Goal: Transaction & Acquisition: Purchase product/service

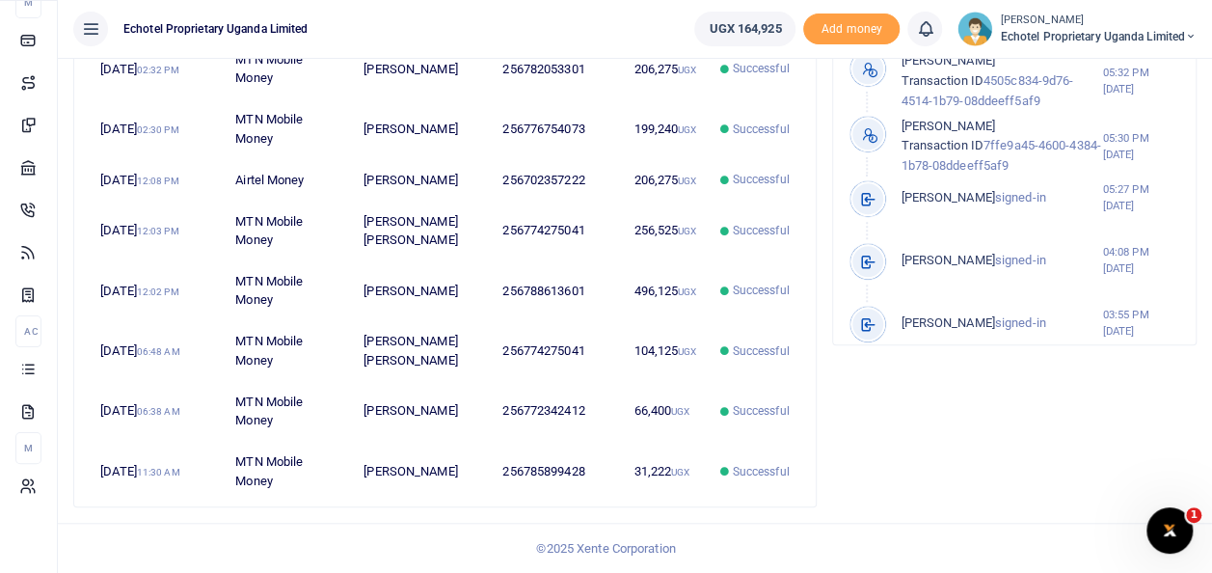
scroll to position [116, 0]
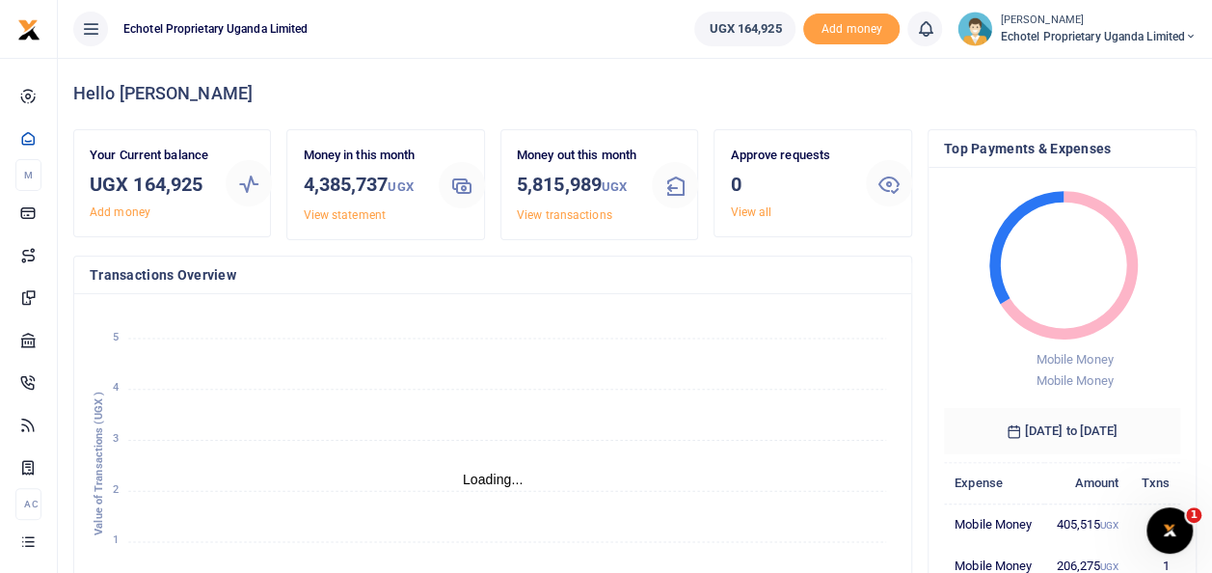
scroll to position [15, 15]
drag, startPoint x: 731, startPoint y: 23, endPoint x: 779, endPoint y: 29, distance: 48.5
click at [779, 29] on link "UGX 164,925" at bounding box center [744, 29] width 101 height 35
copy span "164,925"
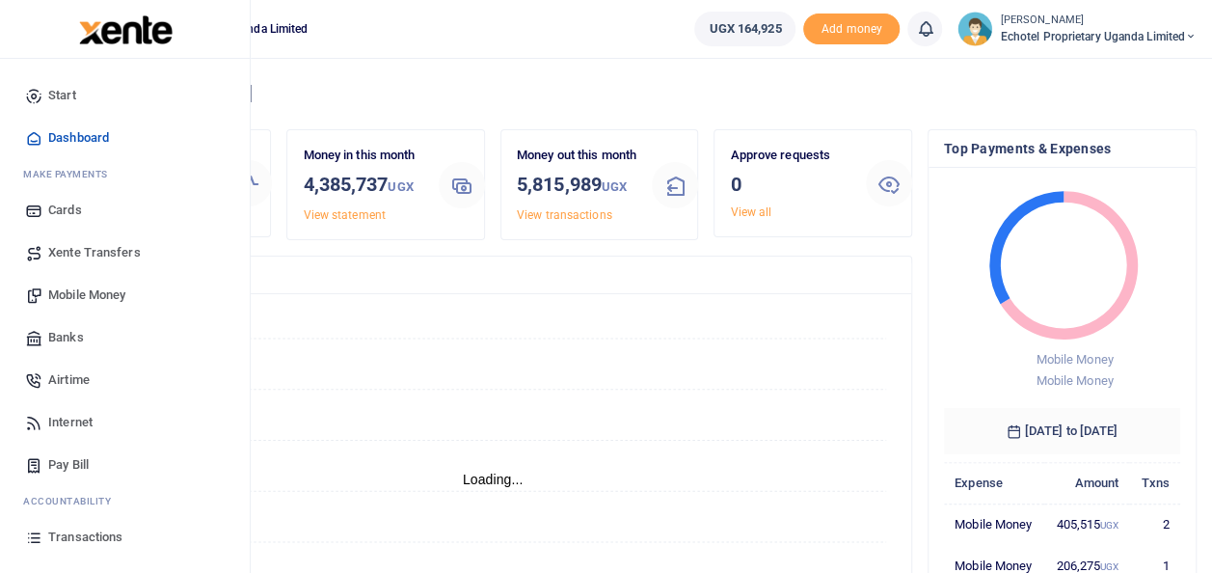
click at [99, 295] on span "Mobile Money" at bounding box center [86, 294] width 77 height 19
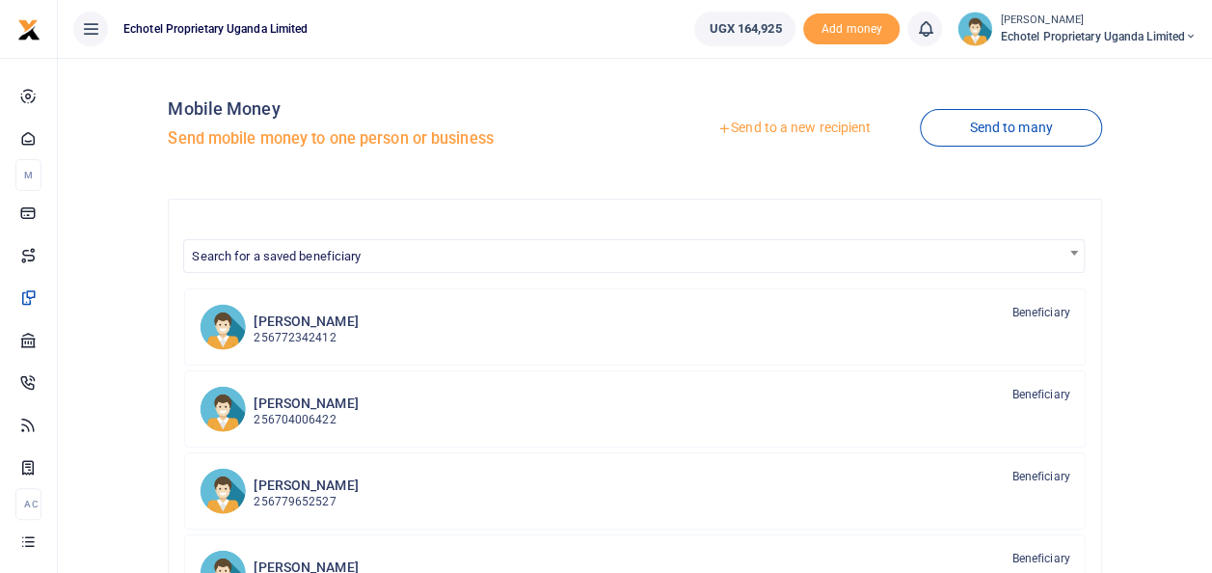
click at [752, 125] on link "Send to a new recipient" at bounding box center [794, 128] width 252 height 35
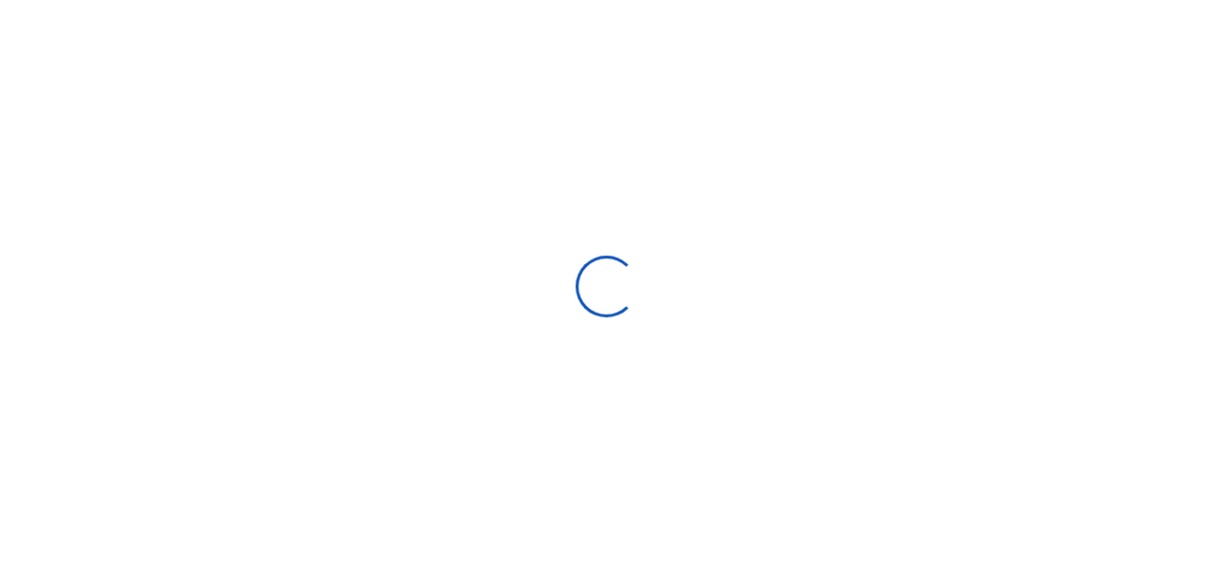
select select
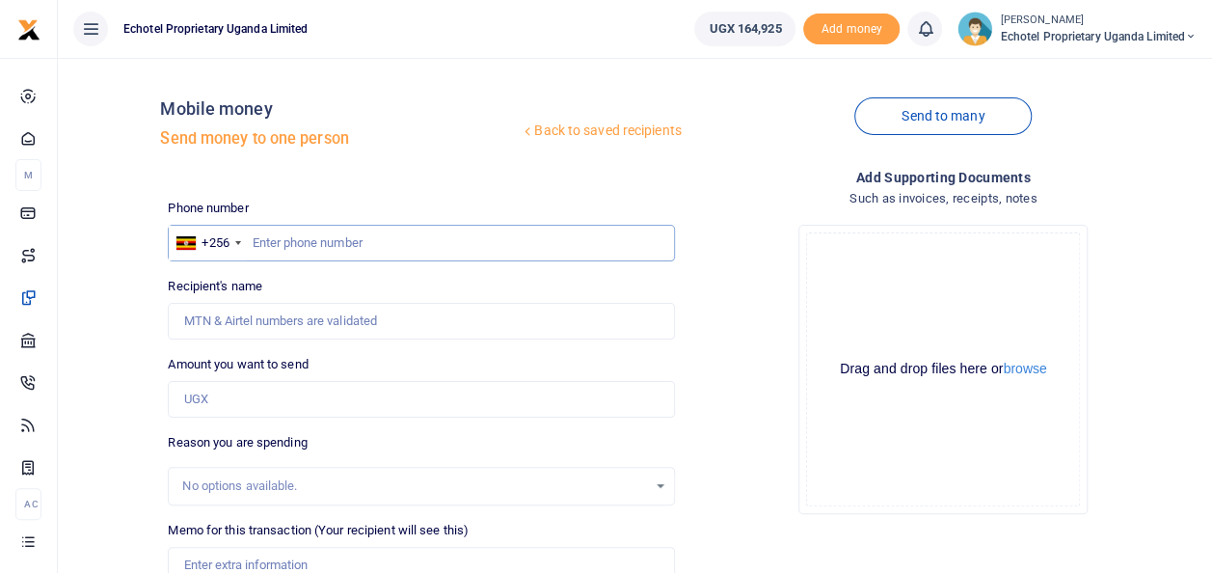
click at [304, 245] on input "text" at bounding box center [421, 243] width 506 height 37
click at [289, 315] on input "Recipient's name" at bounding box center [421, 321] width 506 height 37
type input "[PERSON_NAME] [PERSON_NAME]"
type input "250,000"
type input "Suite case for Finance and admin files"
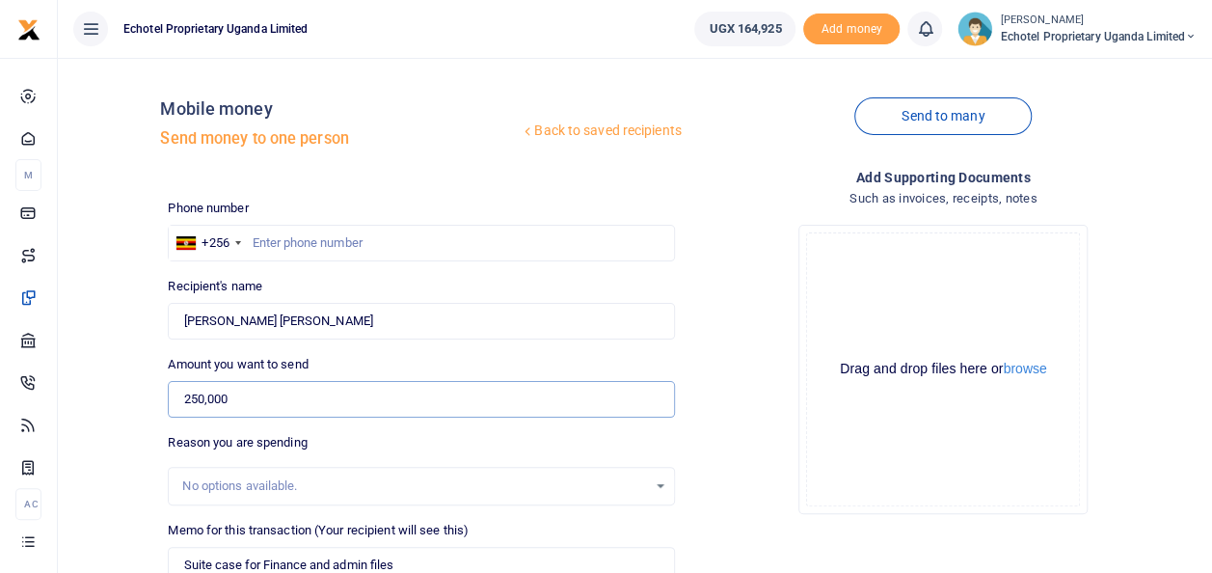
drag, startPoint x: 231, startPoint y: 397, endPoint x: 237, endPoint y: 413, distance: 16.5
click at [231, 397] on input "250,000" at bounding box center [421, 399] width 506 height 37
type input "25,000"
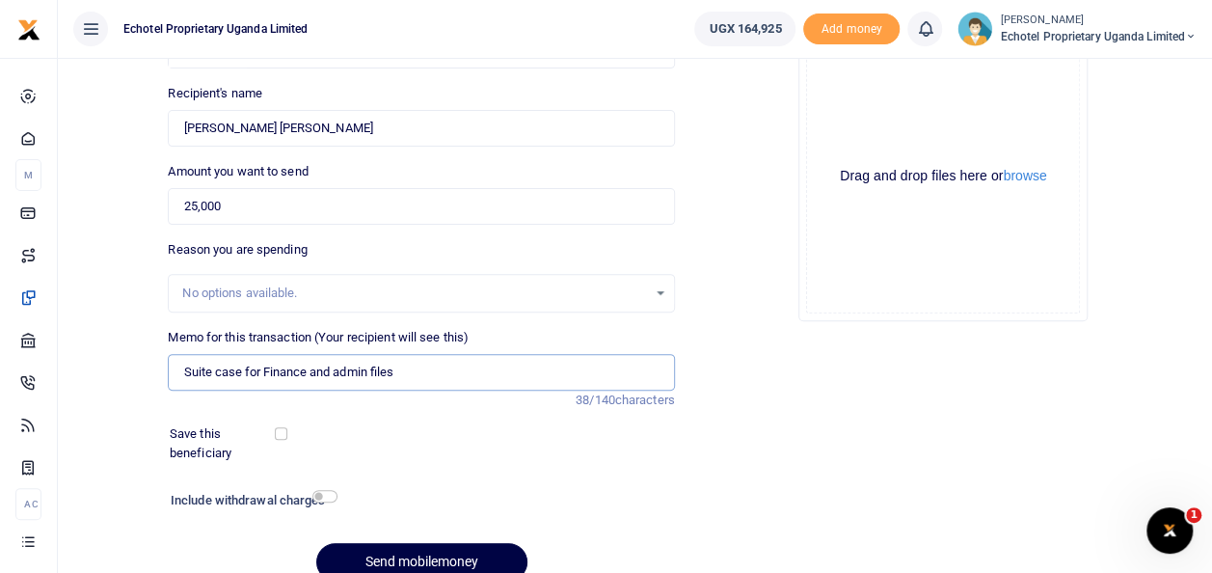
drag, startPoint x: 413, startPoint y: 368, endPoint x: 143, endPoint y: 368, distance: 269.9
click at [143, 368] on div "Back to saved recipients Mobile money Send money to one person Send to many Pho…" at bounding box center [635, 237] width 1138 height 715
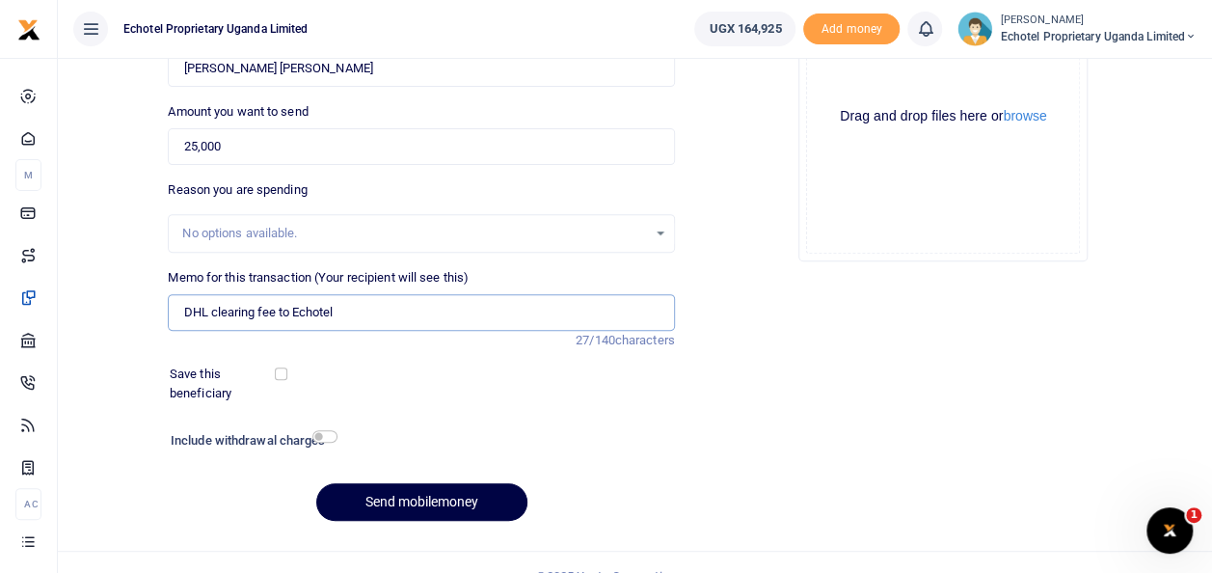
scroll to position [280, 0]
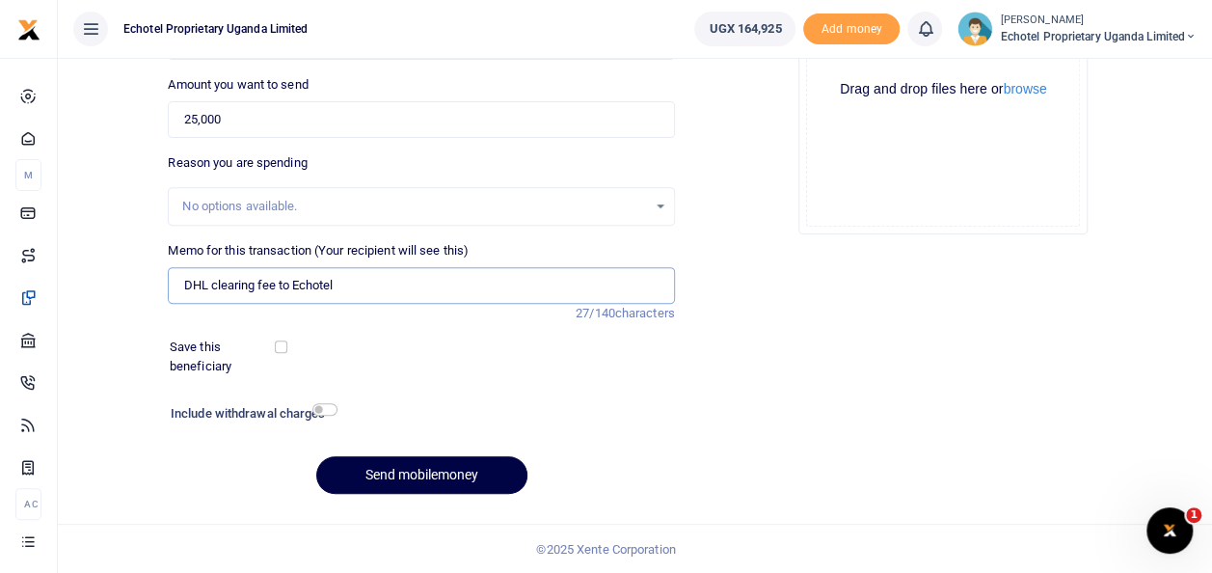
type input "DHL clearing fee to Echotel"
click at [322, 408] on input "checkbox" at bounding box center [324, 409] width 25 height 13
click at [327, 405] on input "checkbox" at bounding box center [324, 409] width 25 height 13
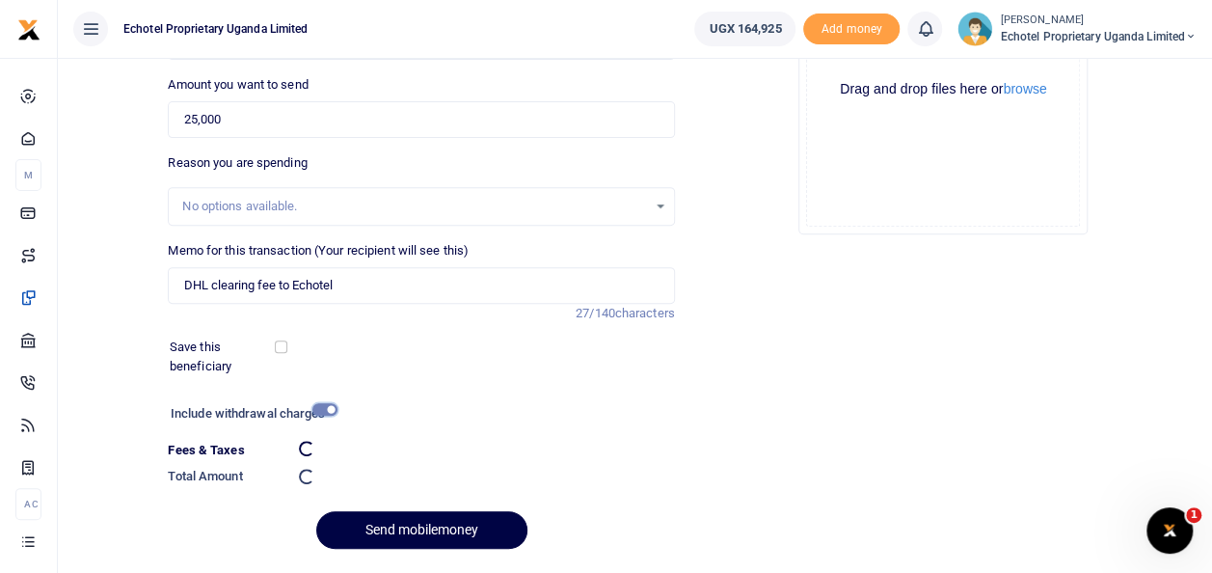
checkbox input "false"
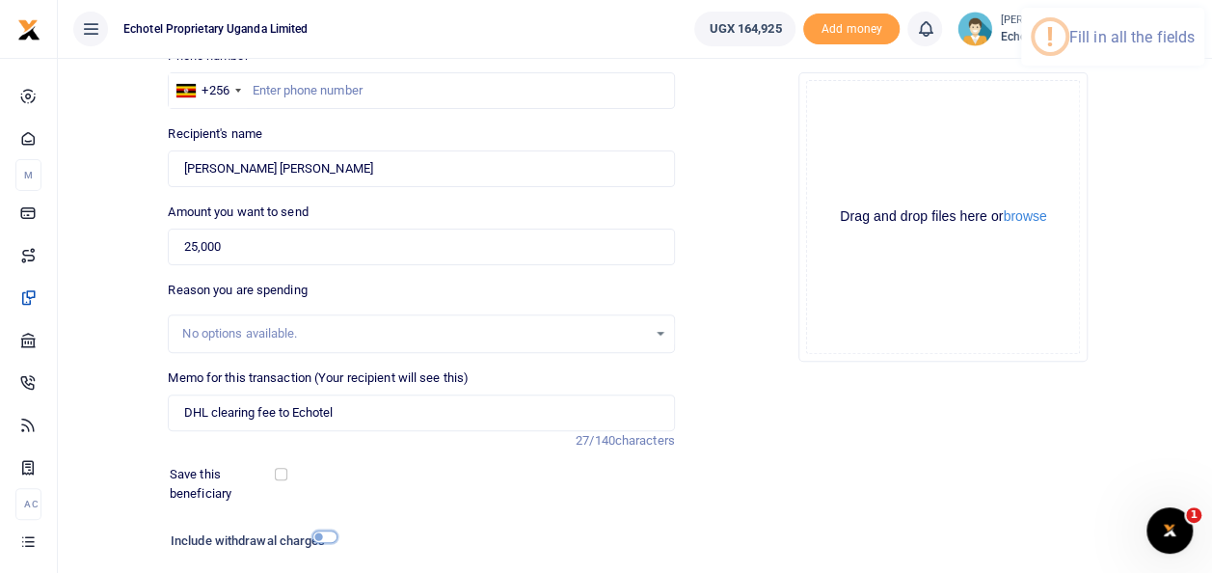
scroll to position [183, 0]
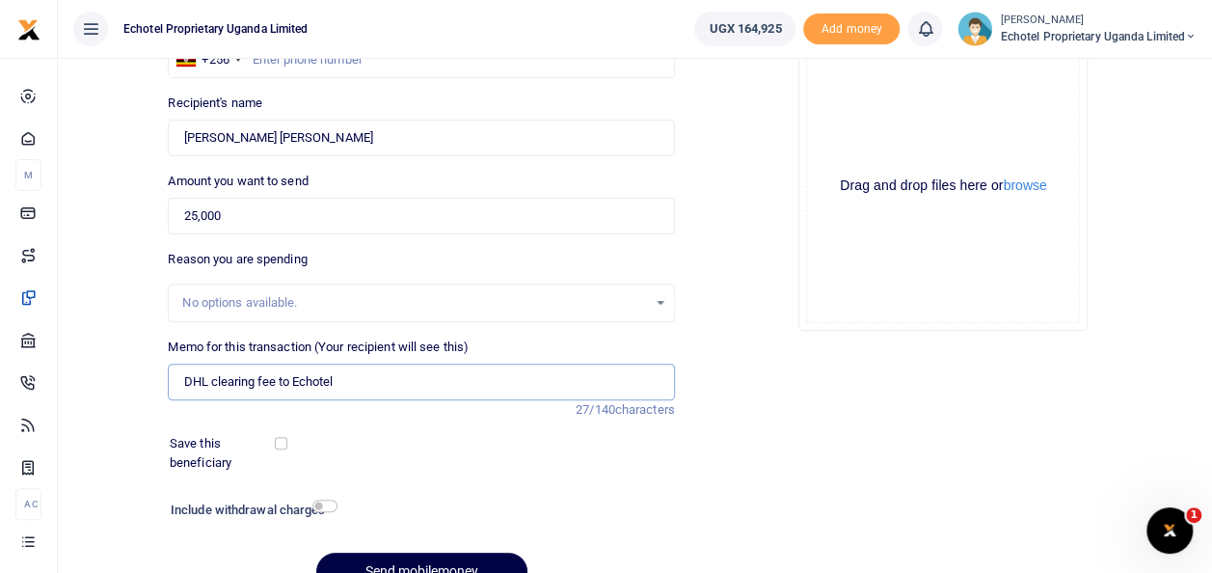
click at [345, 380] on input "DHL clearing fee to Echotel" at bounding box center [421, 381] width 506 height 37
click at [179, 378] on input "DHL clearing fee to Echotel" at bounding box center [421, 381] width 506 height 37
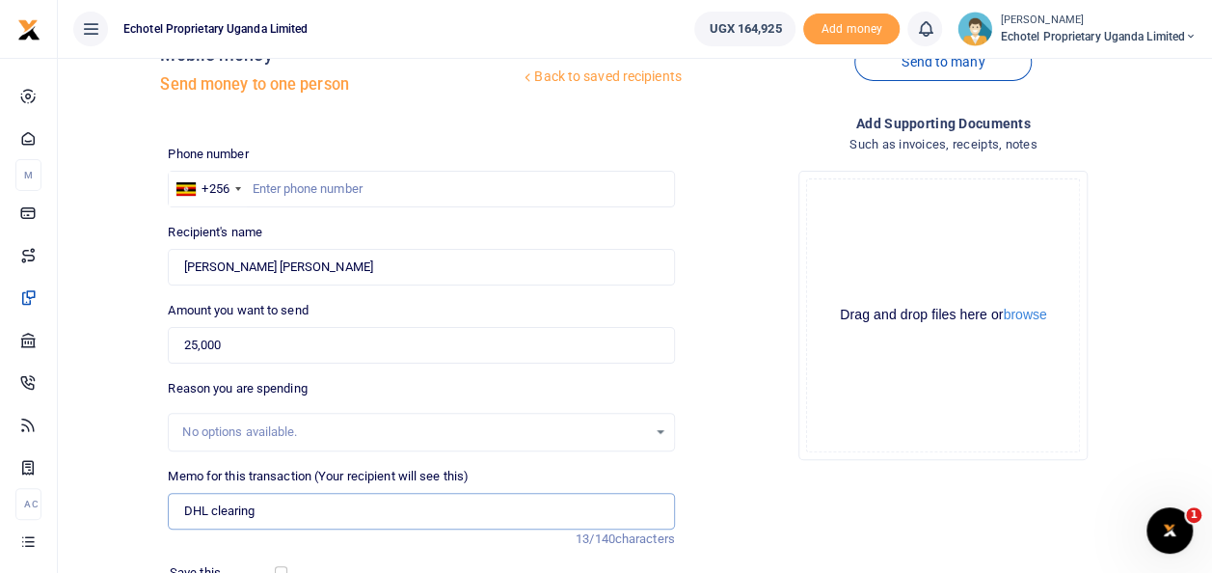
scroll to position [0, 0]
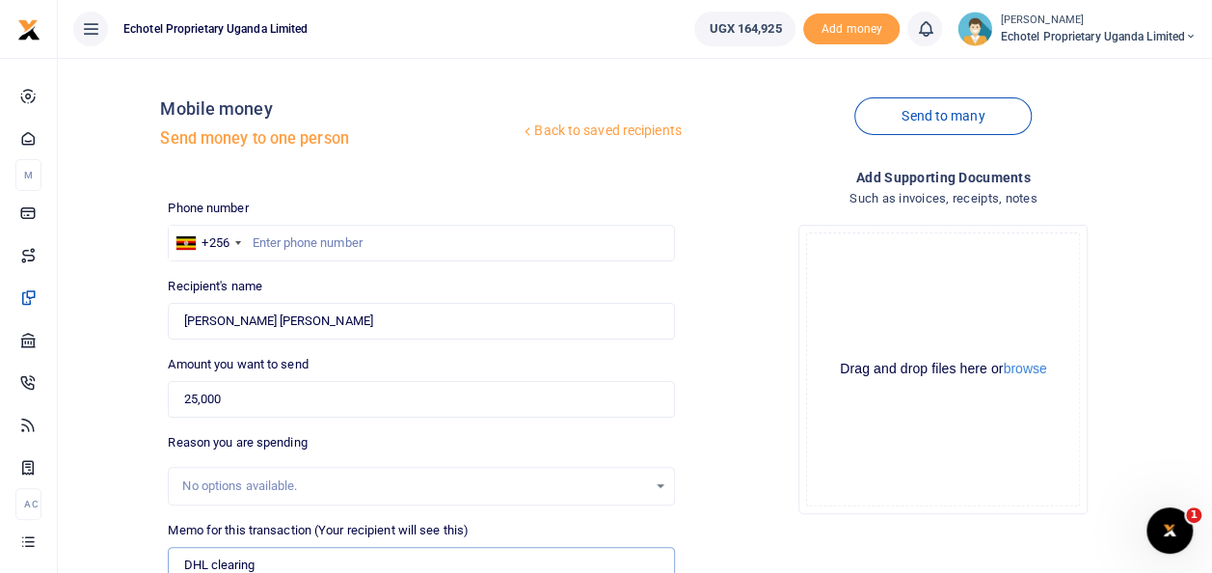
type input "DHL clearing"
click at [319, 322] on input "Walusimbi Julius Mark" at bounding box center [421, 321] width 506 height 37
click at [319, 321] on input "Walusimbi Julius Mark" at bounding box center [421, 321] width 506 height 37
type input "0774275041"
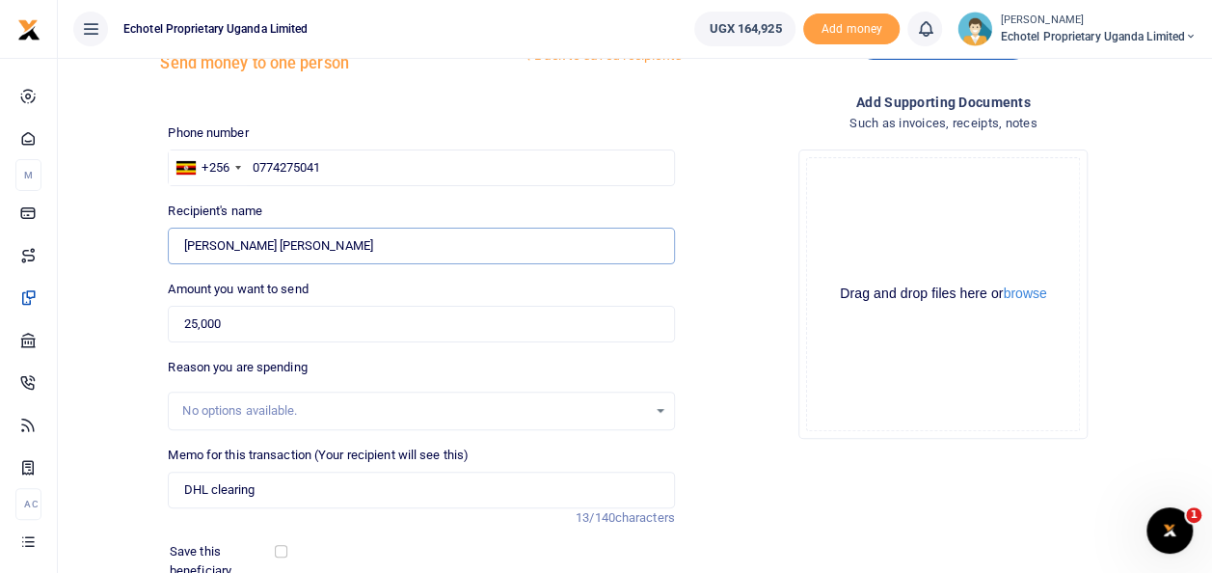
scroll to position [193, 0]
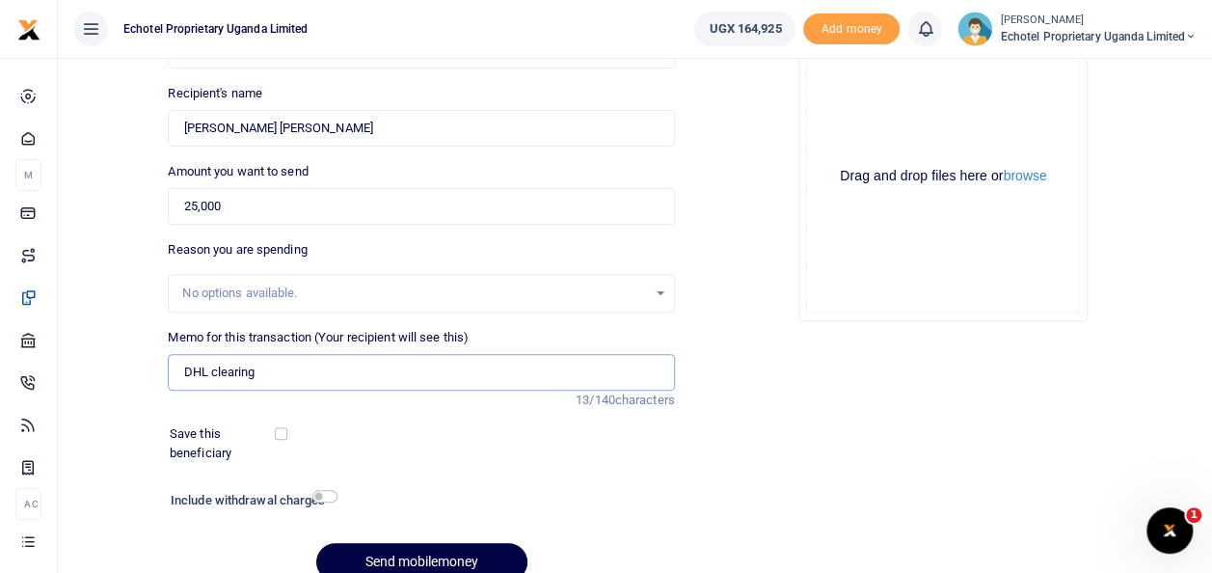
click at [280, 371] on input "DHL clearing" at bounding box center [421, 372] width 506 height 37
type input "DHL clearing fee to Echotel"
click at [344, 367] on input "DHL clearing fee to Echotel" at bounding box center [421, 372] width 506 height 37
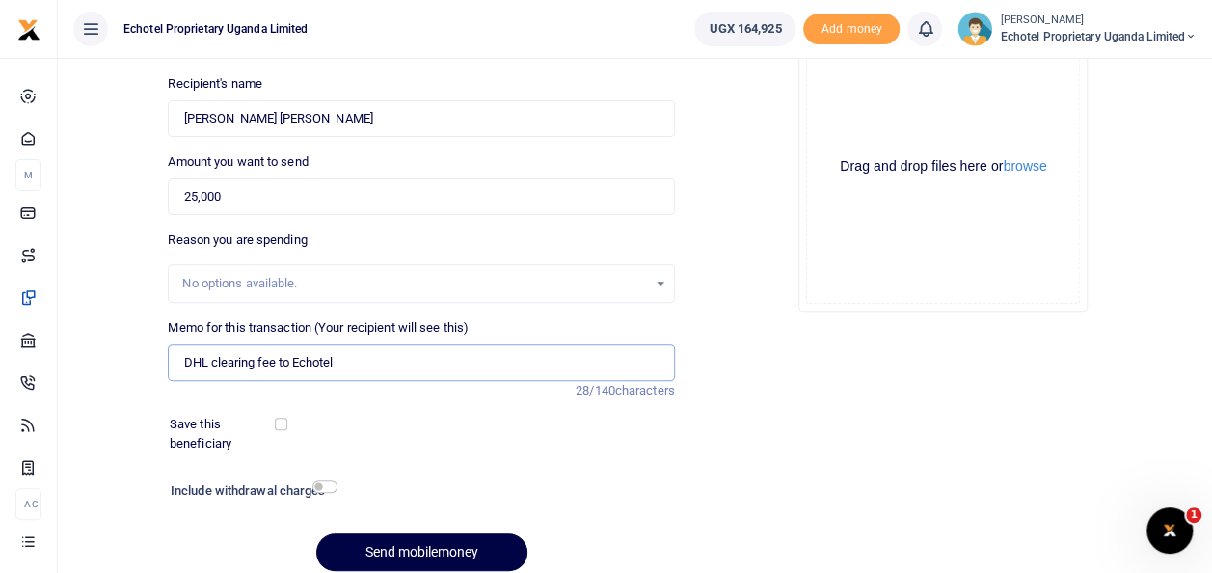
scroll to position [280, 0]
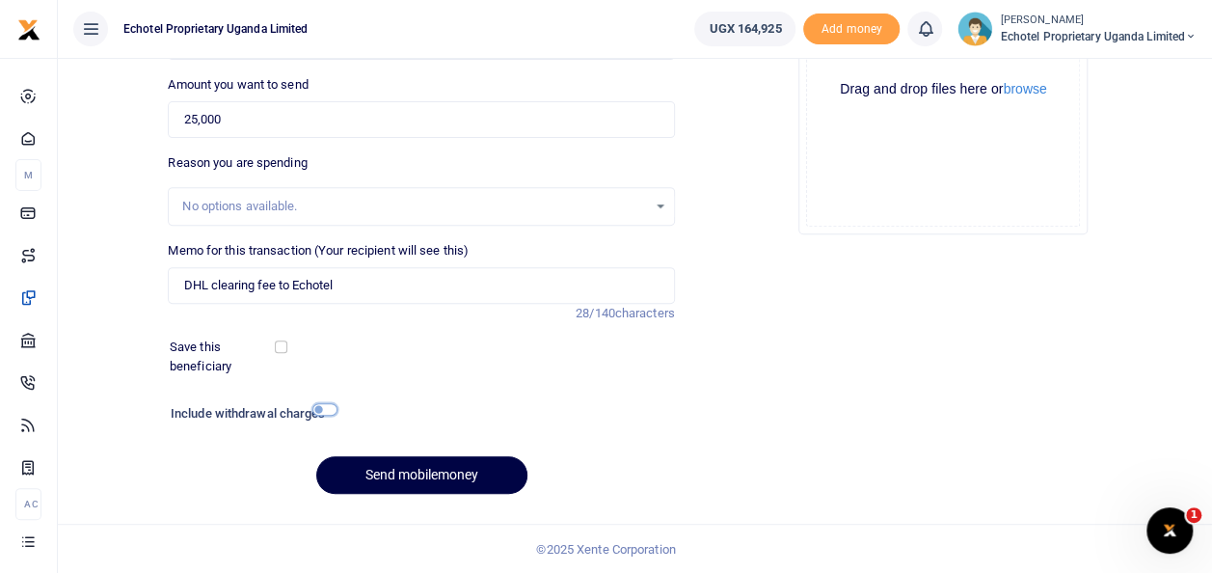
click at [319, 408] on input "checkbox" at bounding box center [324, 409] width 25 height 13
checkbox input "true"
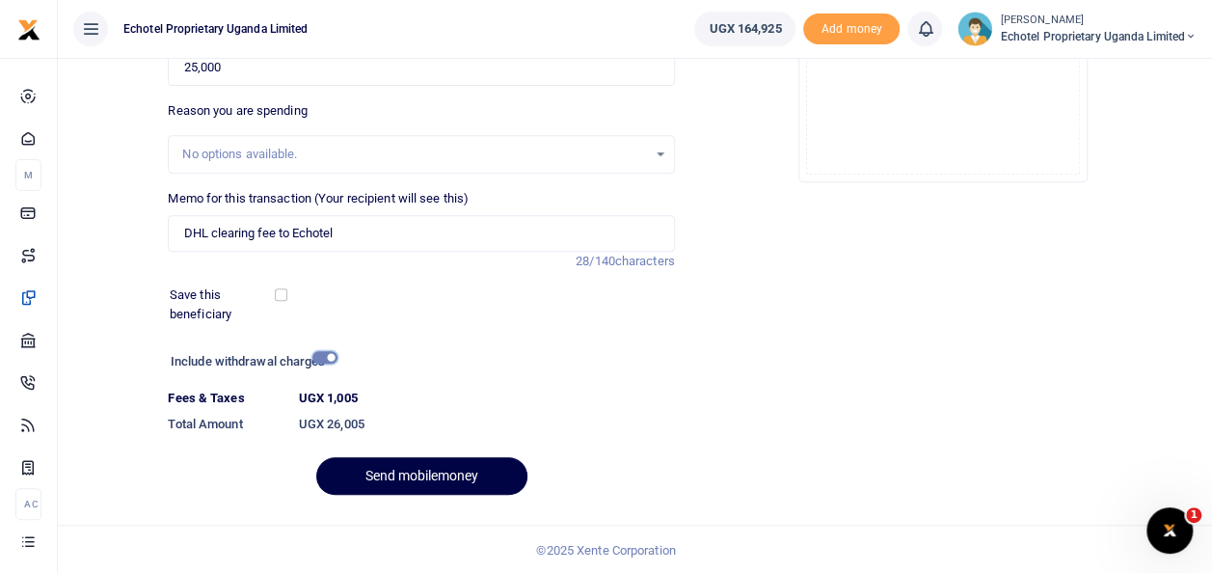
scroll to position [333, 0]
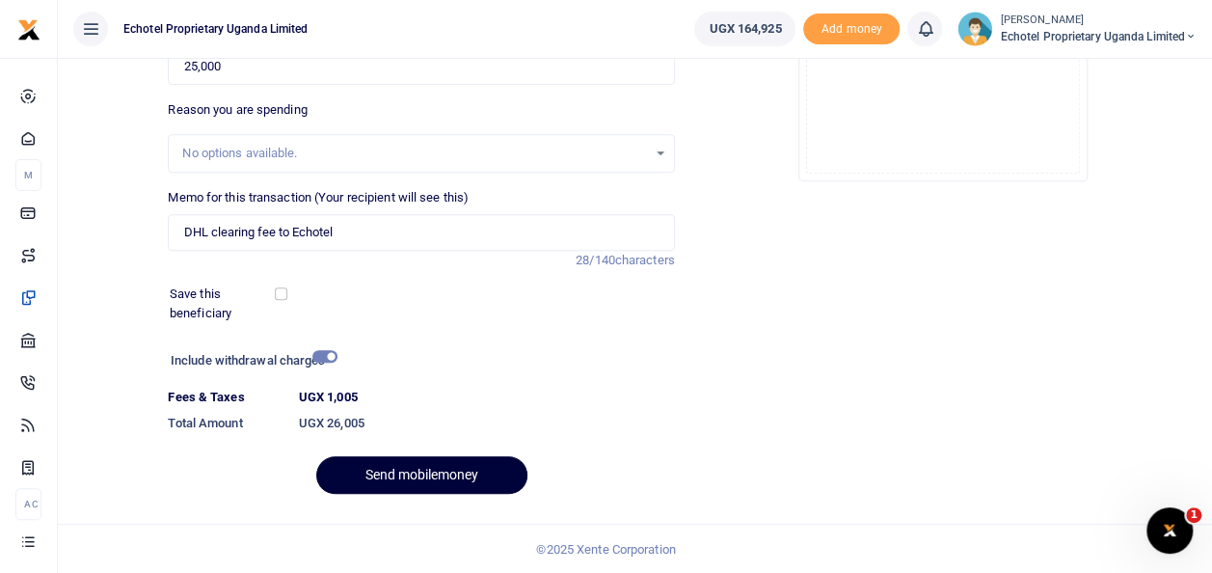
click at [416, 470] on button "Send mobilemoney" at bounding box center [421, 475] width 211 height 38
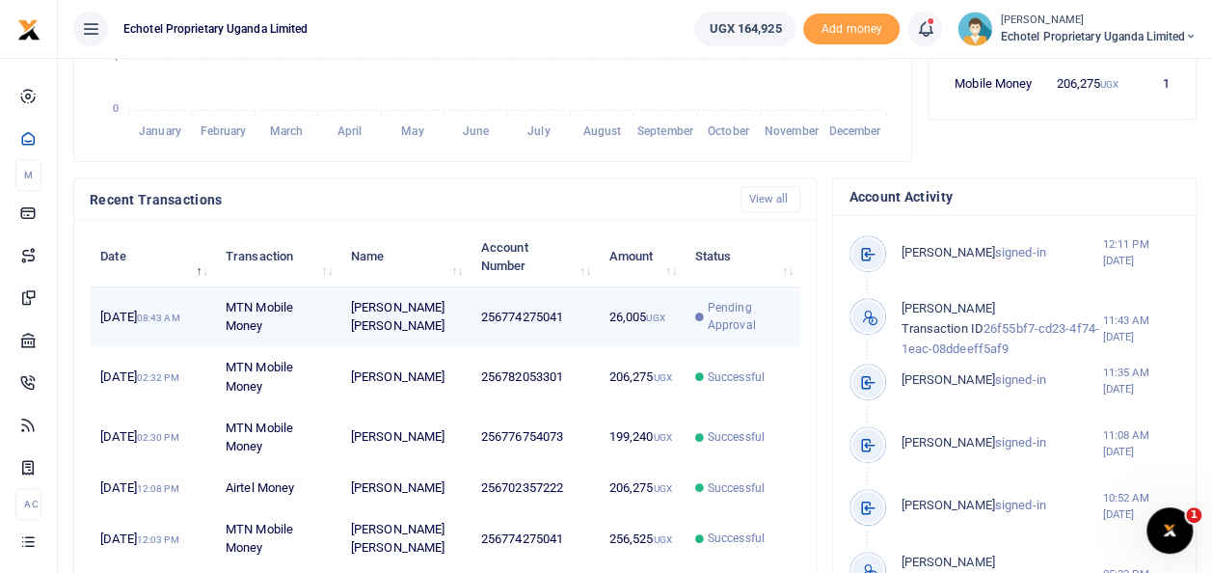
scroll to position [15, 15]
